Goal: Task Accomplishment & Management: Use online tool/utility

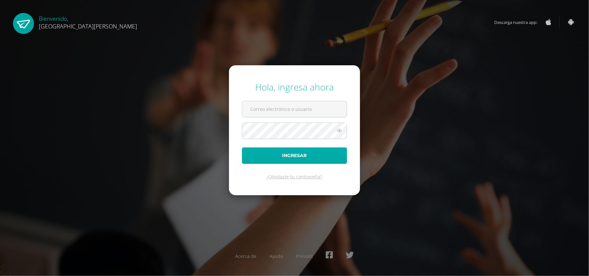
type input "[EMAIL_ADDRESS][DOMAIN_NAME]"
click at [298, 158] on button "Ingresar" at bounding box center [294, 155] width 105 height 16
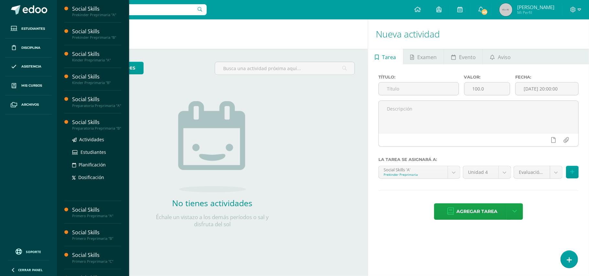
click at [92, 131] on div "Preparatoria Preprimaria "B"" at bounding box center [96, 128] width 49 height 5
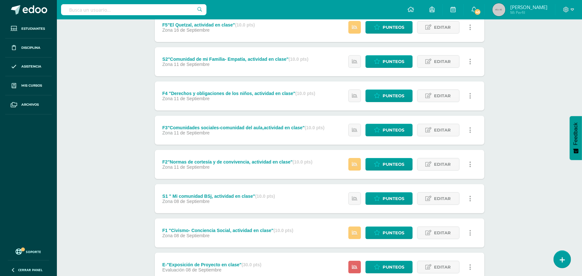
scroll to position [143, 0]
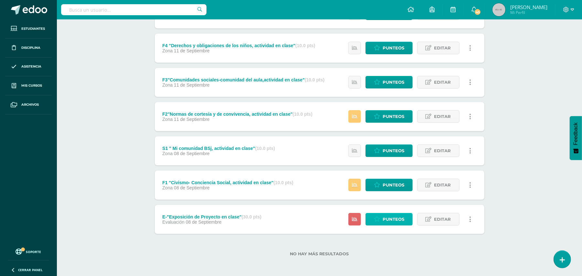
click at [387, 221] on span "Punteos" at bounding box center [394, 219] width 22 height 12
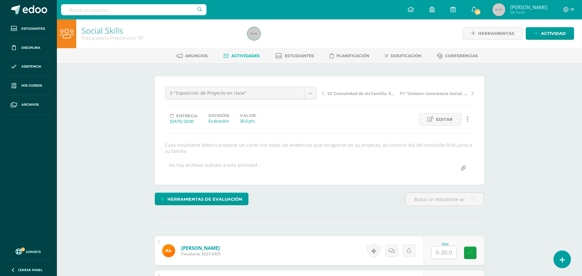
scroll to position [1, 0]
